Goal: Task Accomplishment & Management: Manage account settings

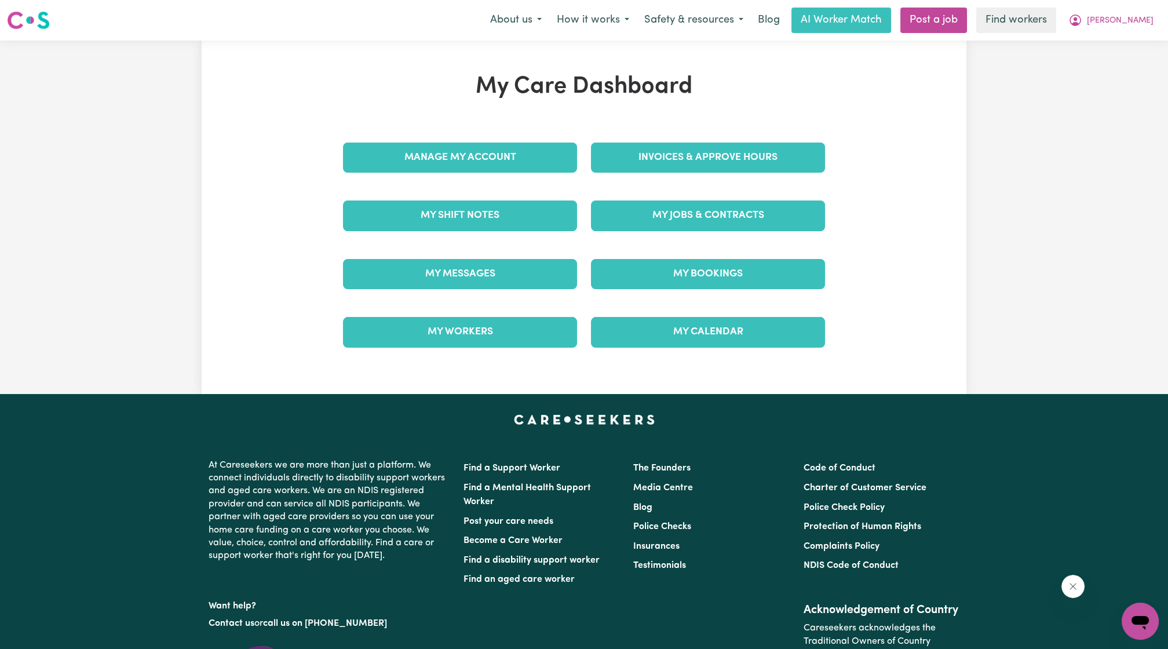
click at [480, 300] on div "My Messages" at bounding box center [460, 274] width 248 height 58
click at [490, 283] on link "My Messages" at bounding box center [460, 274] width 234 height 30
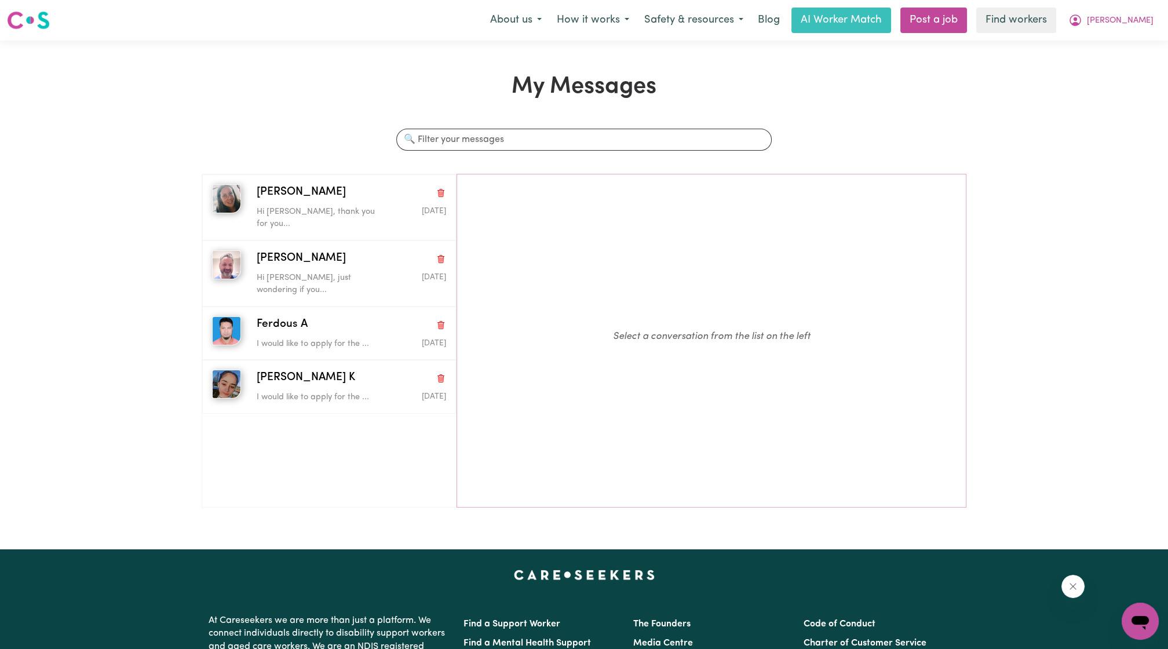
click at [1144, 36] on nav "Menu About us How it works Safety & resources Blog AI Worker Match Post a job F…" at bounding box center [584, 20] width 1168 height 41
click at [1147, 25] on span "[PERSON_NAME]" at bounding box center [1120, 20] width 67 height 13
click at [1140, 36] on link "My Dashboard" at bounding box center [1115, 45] width 92 height 22
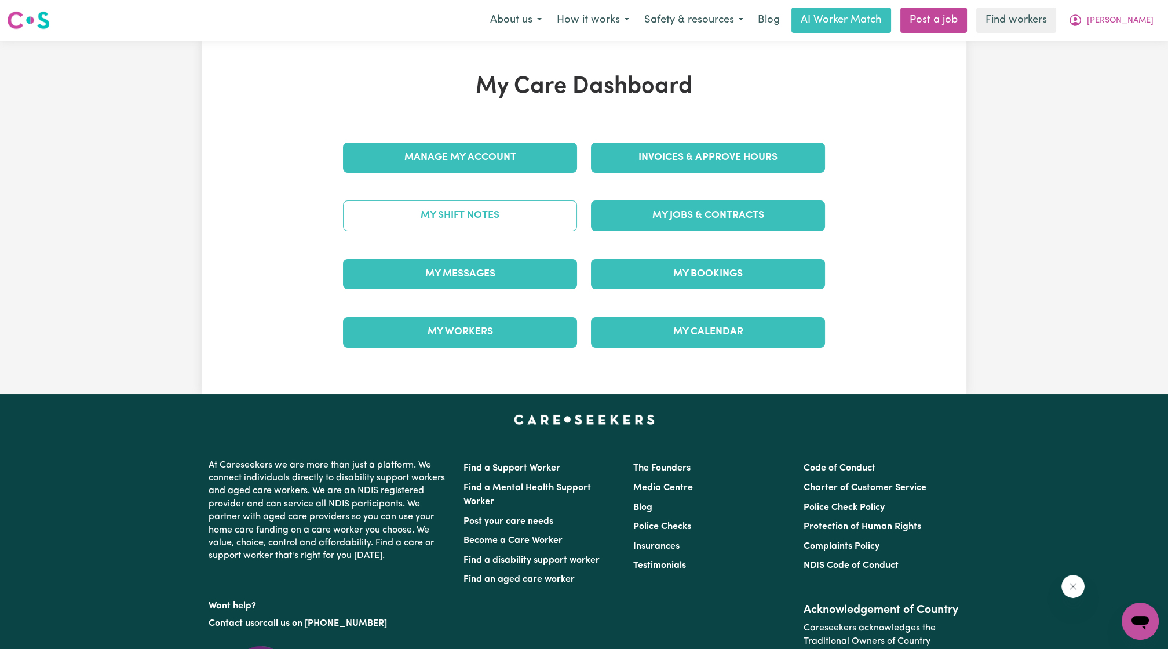
click at [412, 225] on link "My Shift Notes" at bounding box center [460, 215] width 234 height 30
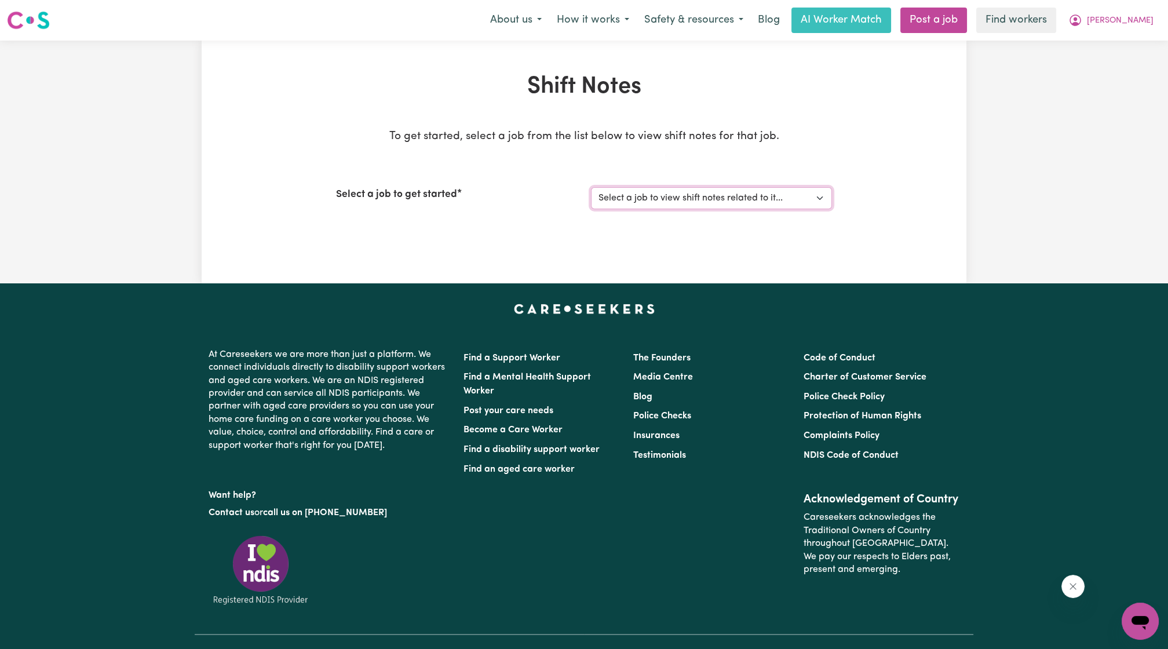
drag, startPoint x: 607, startPoint y: 197, endPoint x: 610, endPoint y: 207, distance: 10.3
click at [607, 197] on select "Select a job to view shift notes related to it... [[PERSON_NAME]] Weekly Suppor…" at bounding box center [711, 198] width 241 height 22
select select "6299"
click at [591, 187] on select "Select a job to view shift notes related to it... [[PERSON_NAME]] Weekly Suppor…" at bounding box center [711, 198] width 241 height 22
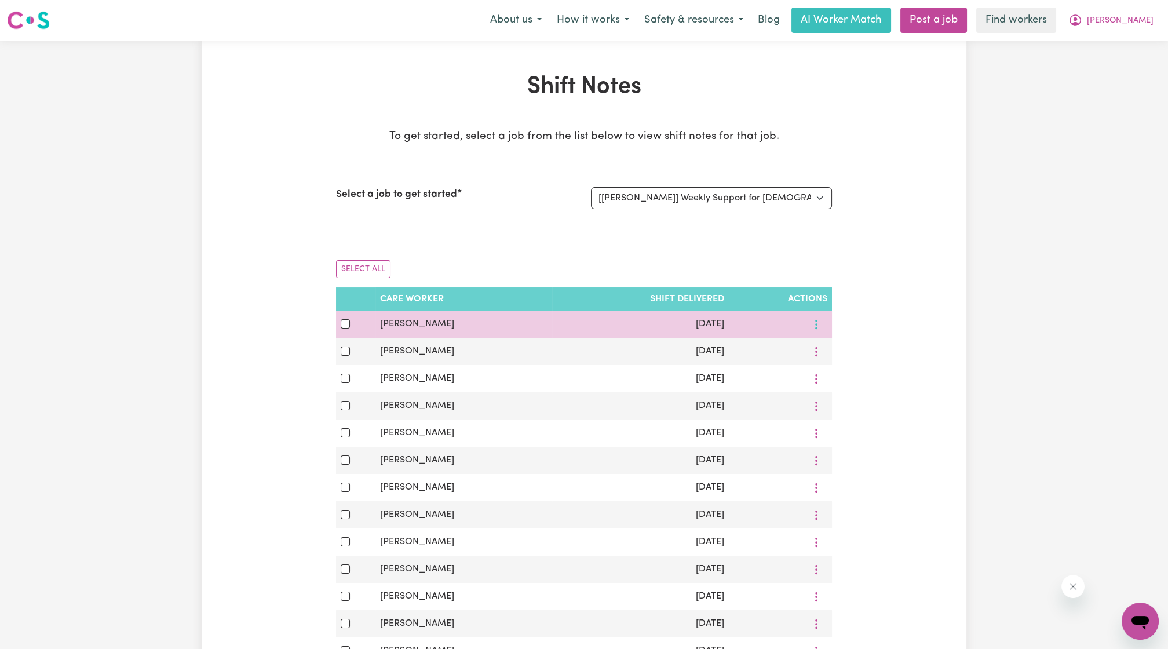
click at [815, 322] on icon "More options" at bounding box center [817, 325] width 12 height 12
click at [839, 346] on span "View Shift Note" at bounding box center [863, 350] width 63 height 9
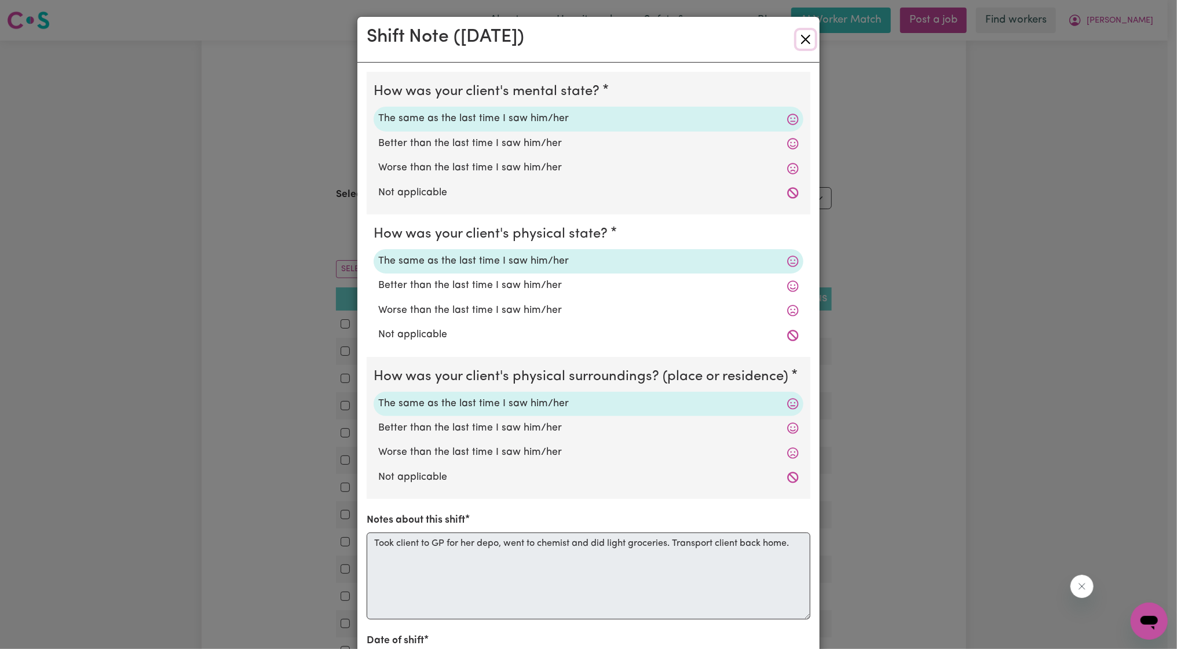
click at [805, 40] on button "Close" at bounding box center [806, 39] width 19 height 19
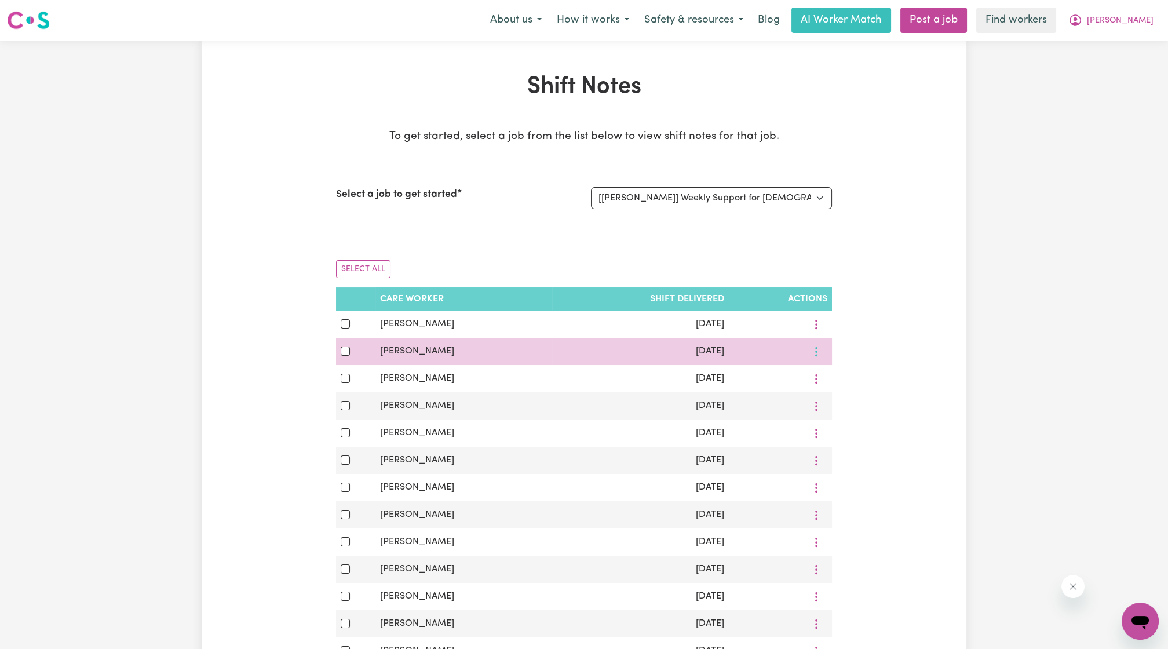
click at [816, 350] on button "More options" at bounding box center [816, 351] width 22 height 18
click at [819, 369] on link "View Shift Note" at bounding box center [857, 378] width 96 height 23
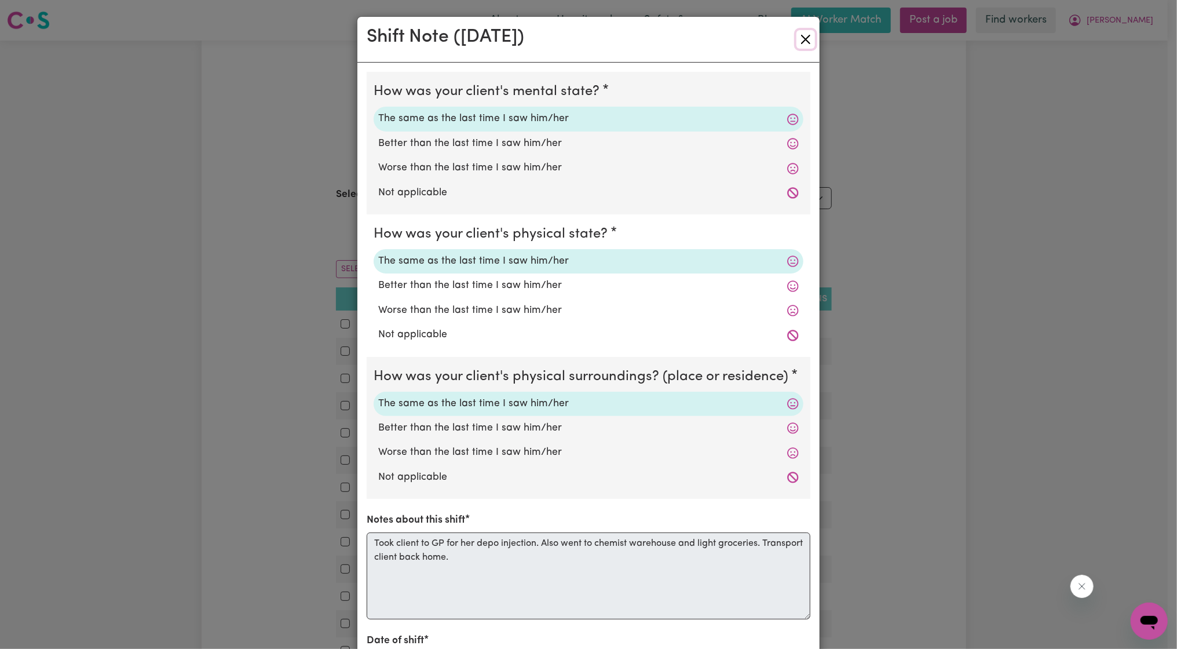
click at [797, 46] on button "Close" at bounding box center [806, 39] width 19 height 19
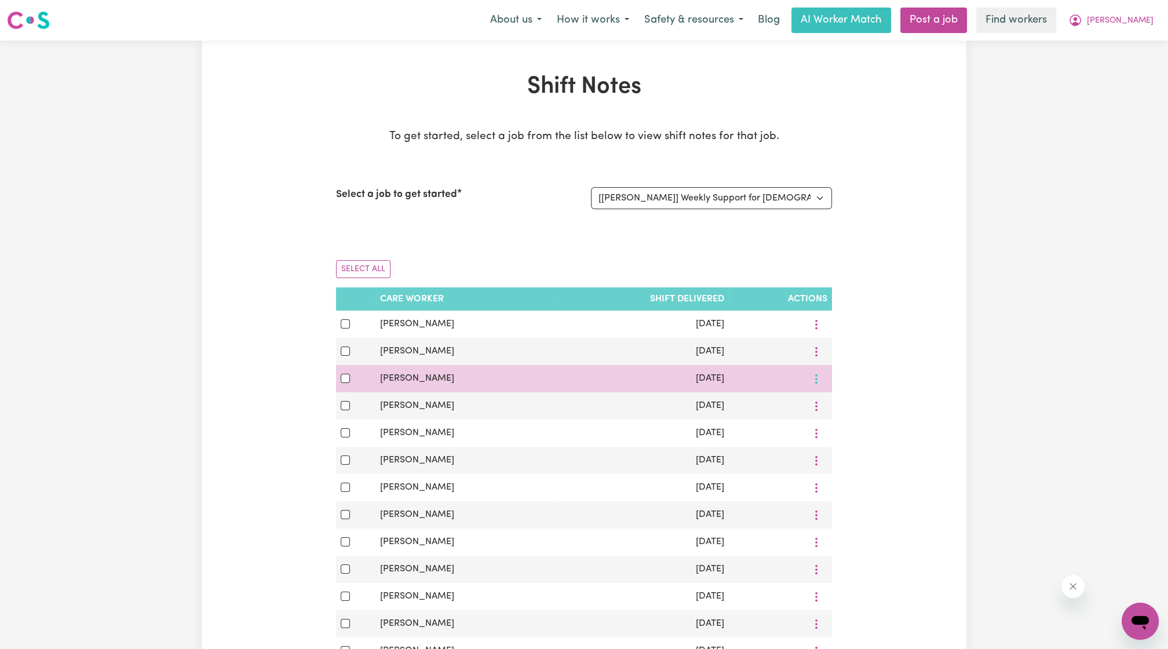
click at [823, 375] on button "More options" at bounding box center [816, 379] width 22 height 18
click at [832, 401] on span "View Shift Note" at bounding box center [863, 405] width 63 height 9
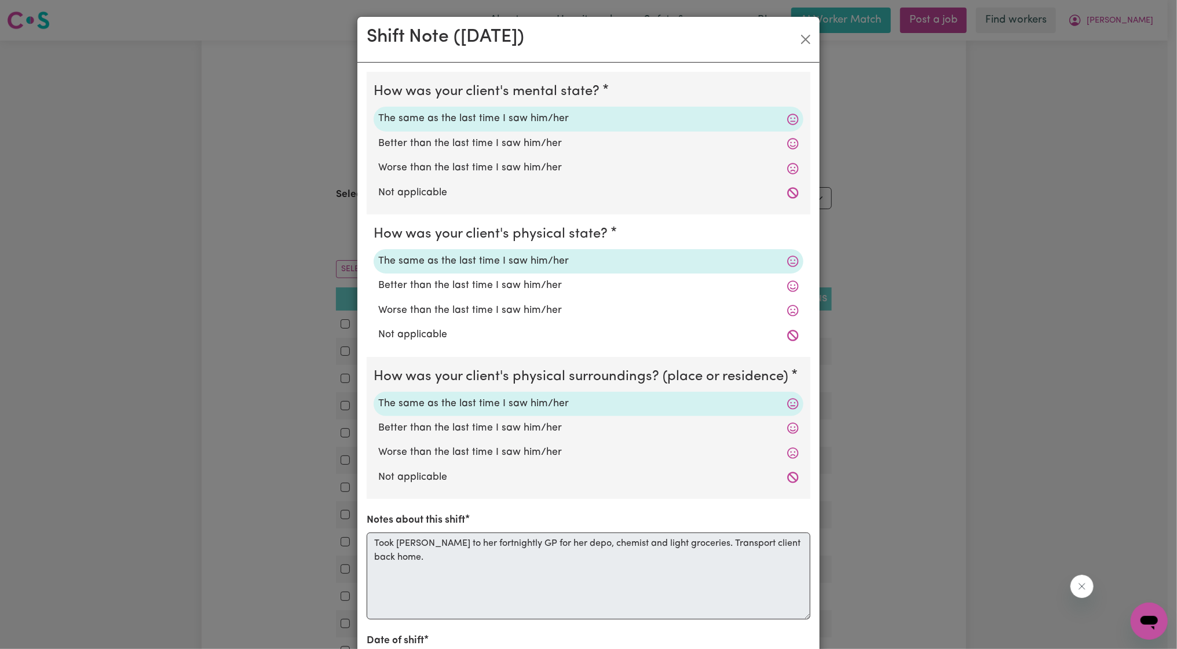
click at [782, 45] on div "Shift Note ( [DATE] )" at bounding box center [588, 40] width 462 height 46
click at [797, 37] on button "Close" at bounding box center [806, 39] width 19 height 19
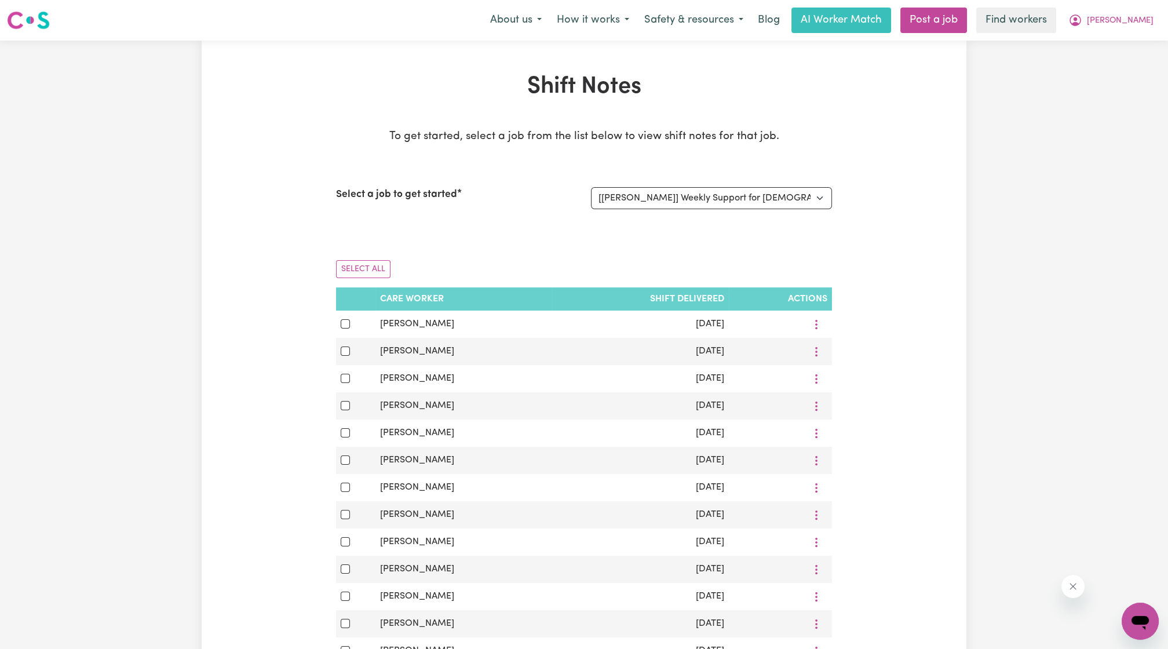
drag, startPoint x: 969, startPoint y: 92, endPoint x: 1031, endPoint y: 56, distance: 71.6
click at [973, 89] on div "Shift Notes To get started, select a job from the list below to view shift note…" at bounding box center [584, 564] width 1168 height 1047
click at [1144, 21] on span "[PERSON_NAME]" at bounding box center [1120, 20] width 67 height 13
click at [1113, 65] on link "Logout" at bounding box center [1115, 67] width 92 height 22
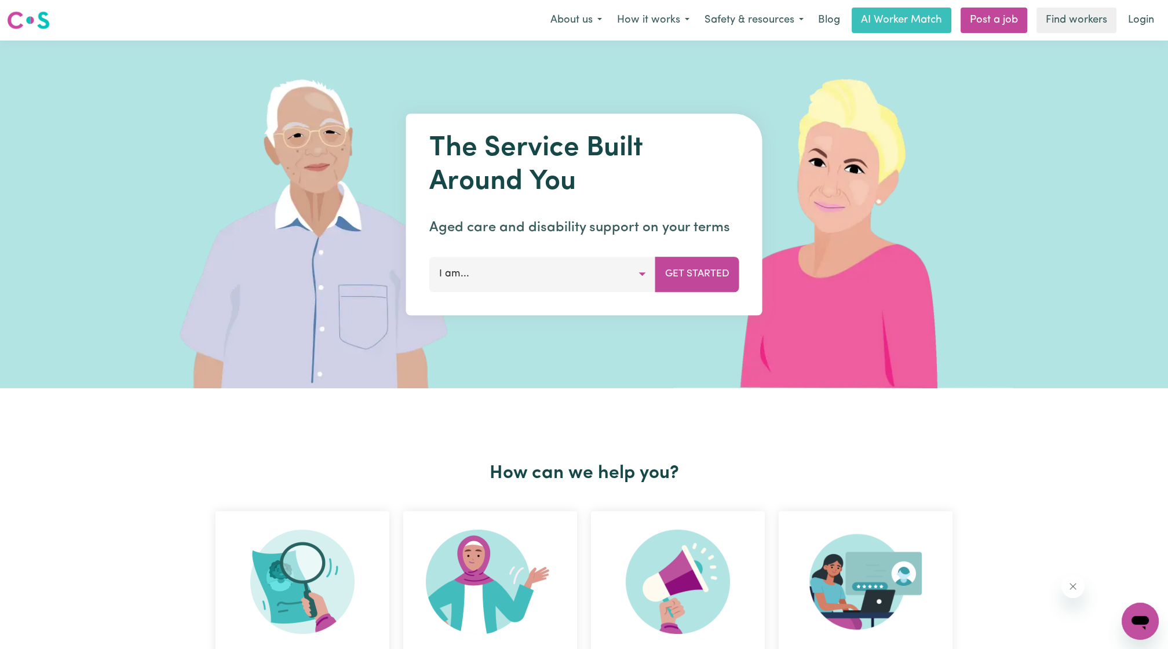
click at [1131, 41] on div "The Service Built Around You Aged care and disability support on your terms I a…" at bounding box center [584, 215] width 1168 height 348
click at [1138, 28] on link "Login" at bounding box center [1141, 20] width 40 height 25
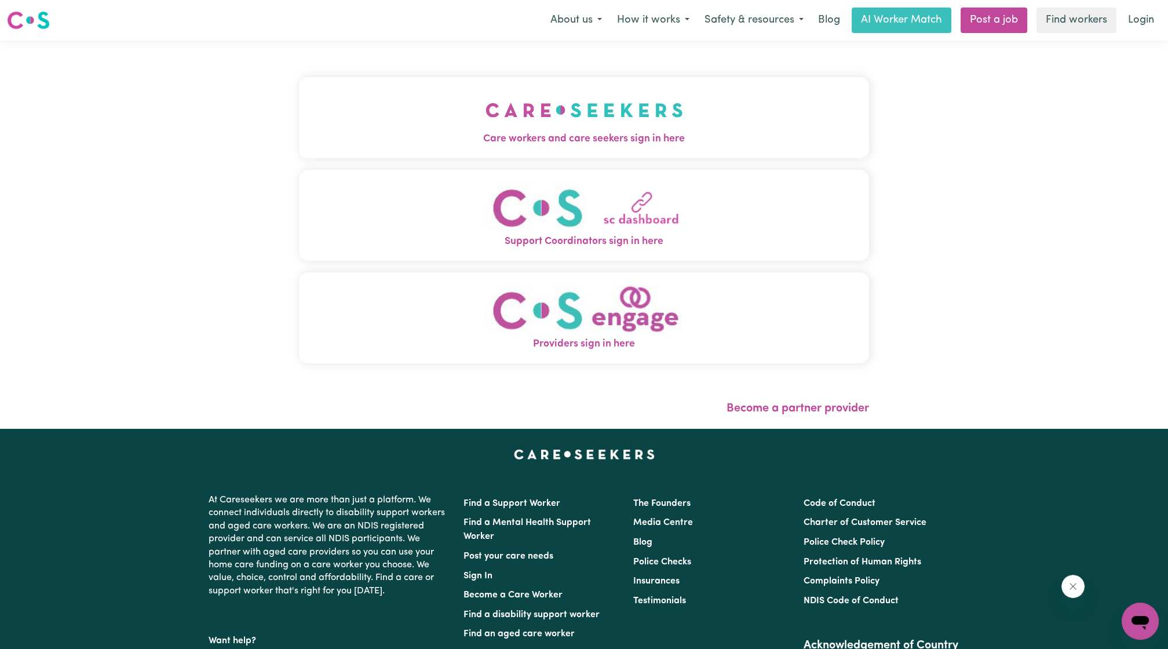
click at [486, 116] on img "Care workers and care seekers sign in here" at bounding box center [585, 110] width 198 height 43
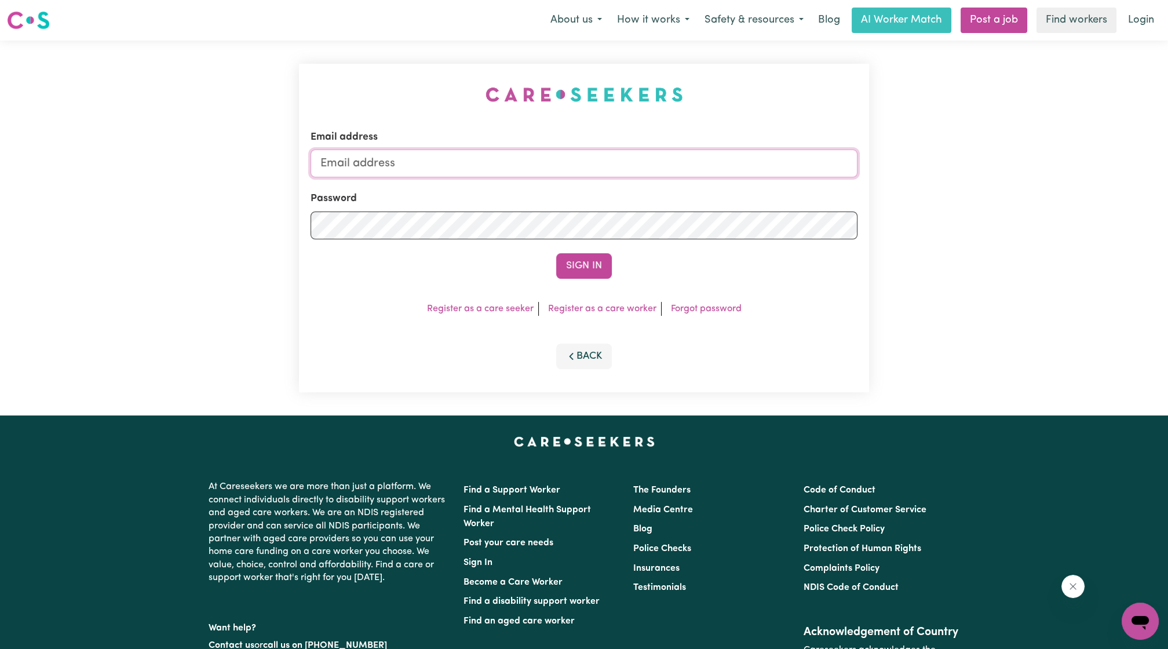
click at [514, 156] on input "Email address" at bounding box center [584, 163] width 547 height 28
drag, startPoint x: 381, startPoint y: 163, endPoint x: 573, endPoint y: 241, distance: 207.6
click at [573, 241] on form "Email address [EMAIL_ADDRESS][PERSON_NAME][DOMAIN_NAME] Password Sign In" at bounding box center [584, 204] width 547 height 149
type input "[EMAIL_ADDRESS][DOMAIN_NAME]"
click at [601, 256] on button "Sign In" at bounding box center [584, 265] width 56 height 25
